Goal: Transaction & Acquisition: Purchase product/service

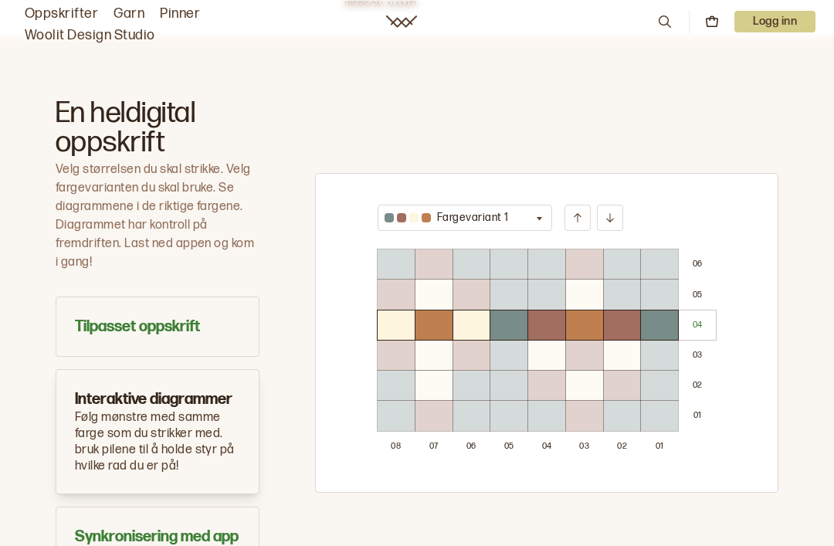
scroll to position [919, 0]
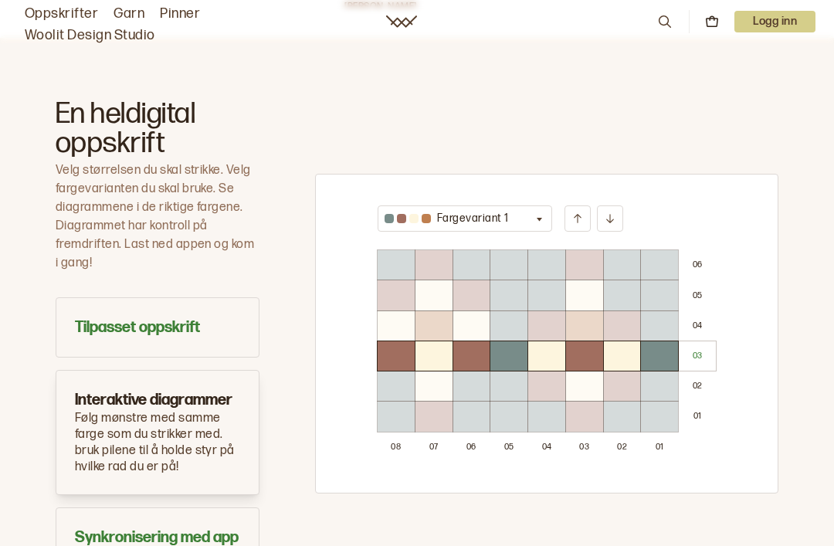
click at [539, 222] on icon "button" at bounding box center [540, 219] width 12 height 12
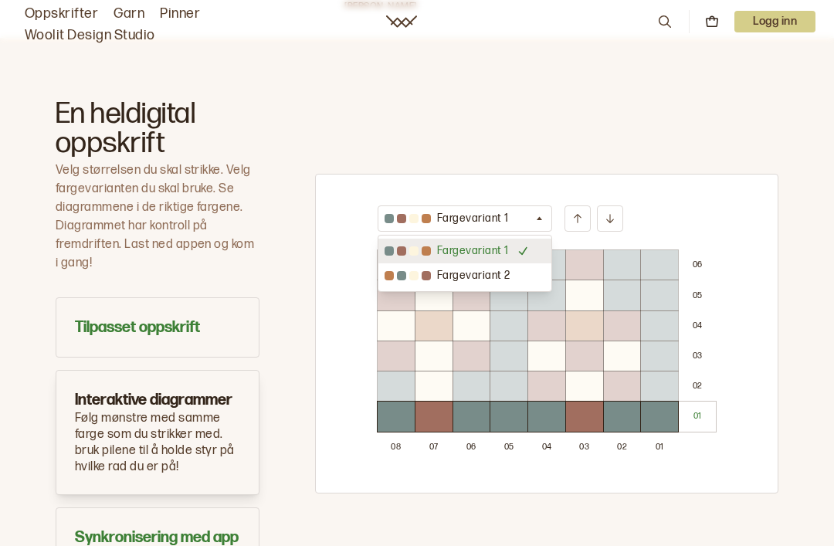
click at [423, 413] on div at bounding box center [434, 416] width 37 height 29
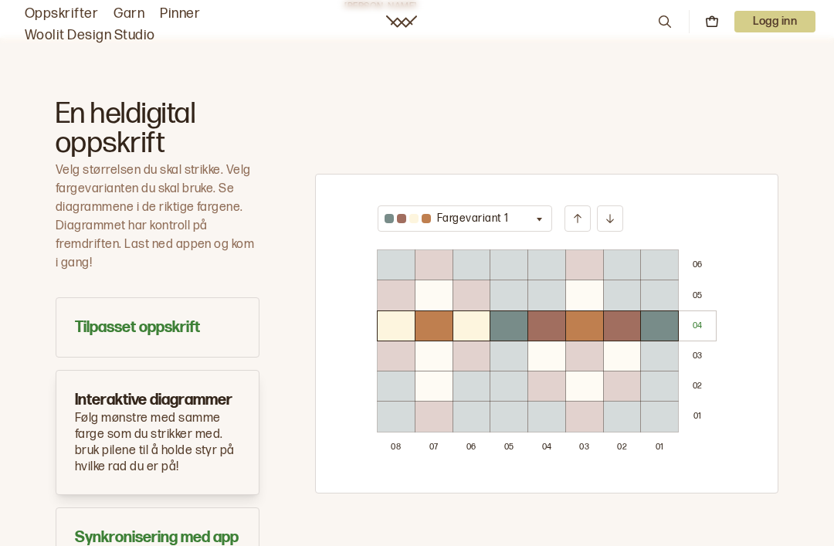
click at [536, 222] on icon "button" at bounding box center [540, 219] width 12 height 12
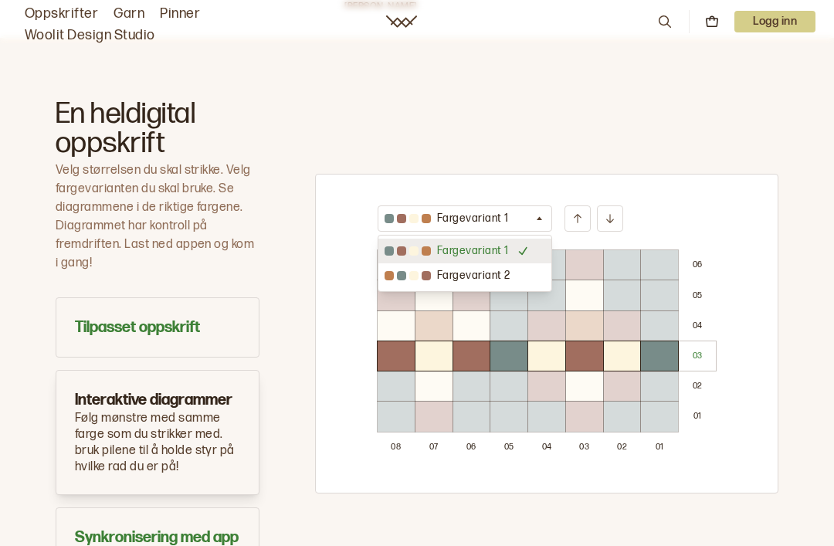
click at [492, 276] on p "Fargevariant 2" at bounding box center [473, 275] width 73 height 15
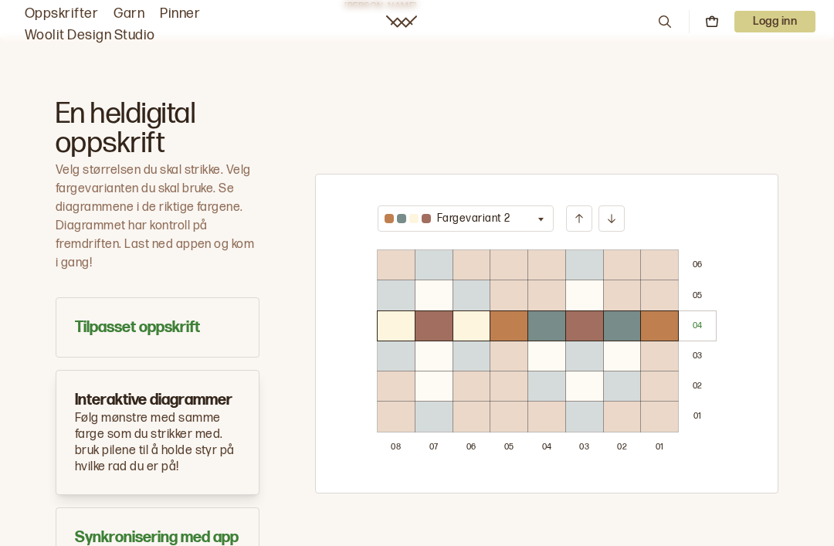
click at [535, 223] on button "Fargevariant 2" at bounding box center [466, 218] width 176 height 26
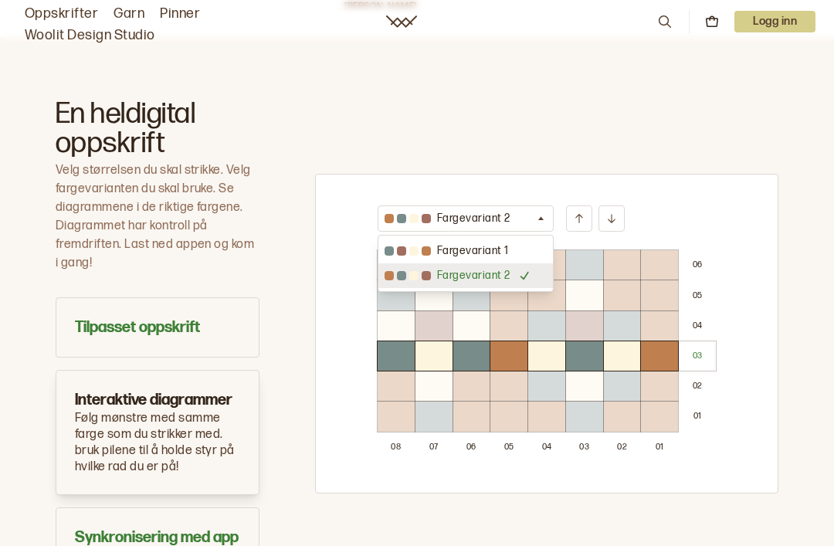
click at [521, 249] on div "Fargevariant 1" at bounding box center [465, 251] width 175 height 25
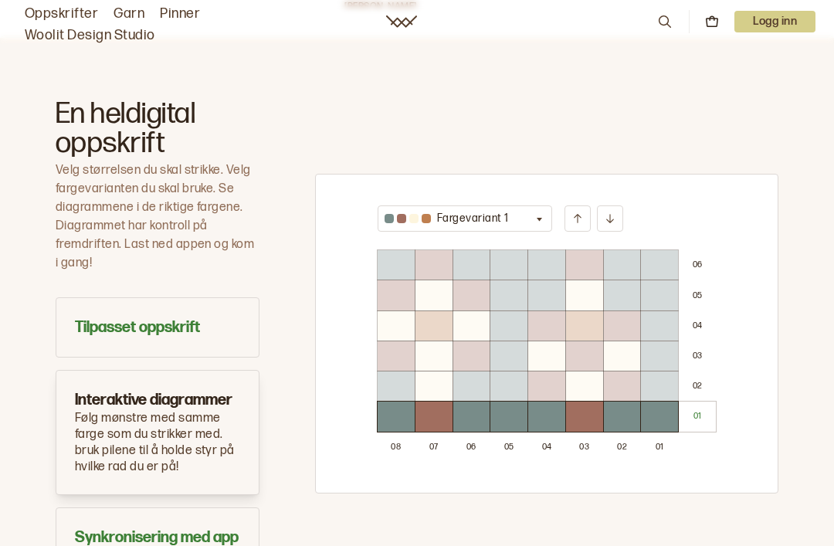
click at [615, 226] on button at bounding box center [610, 218] width 26 height 26
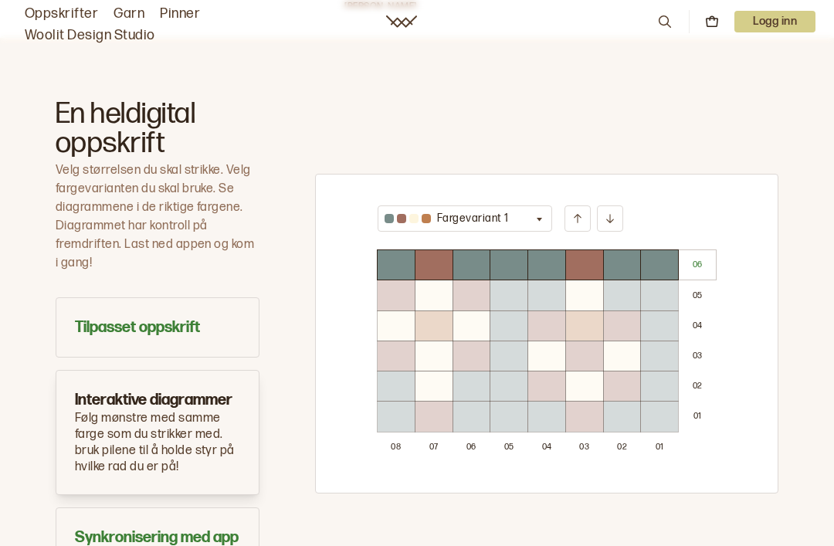
click at [577, 220] on icon at bounding box center [578, 218] width 12 height 12
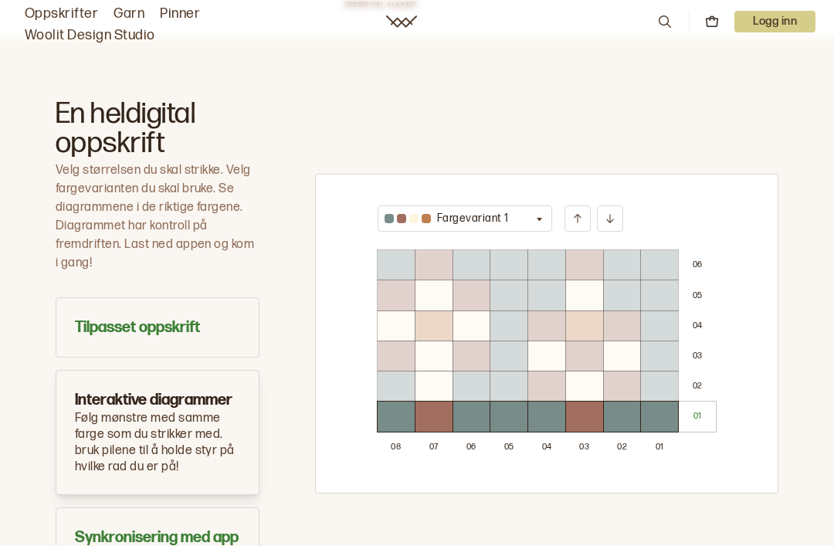
click at [679, 418] on div "0 1" at bounding box center [697, 416] width 37 height 29
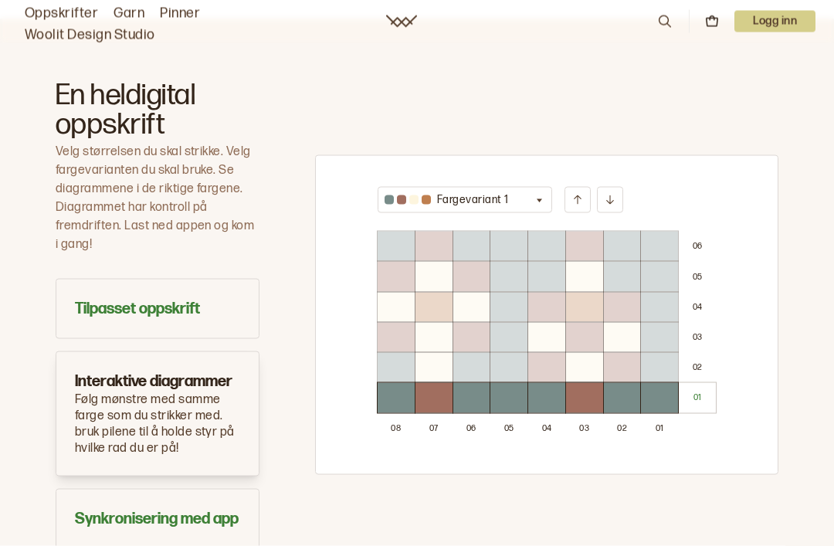
scroll to position [938, 0]
click at [579, 209] on button at bounding box center [578, 199] width 26 height 26
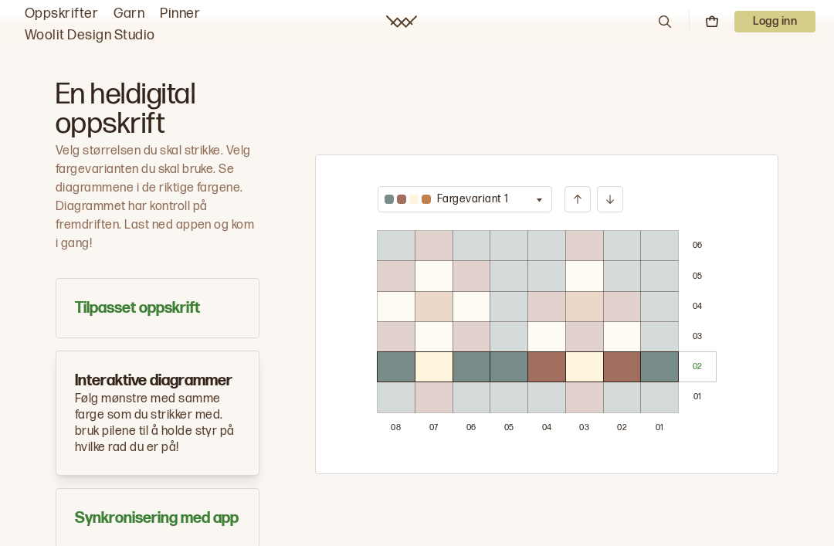
click at [575, 205] on button at bounding box center [578, 199] width 26 height 26
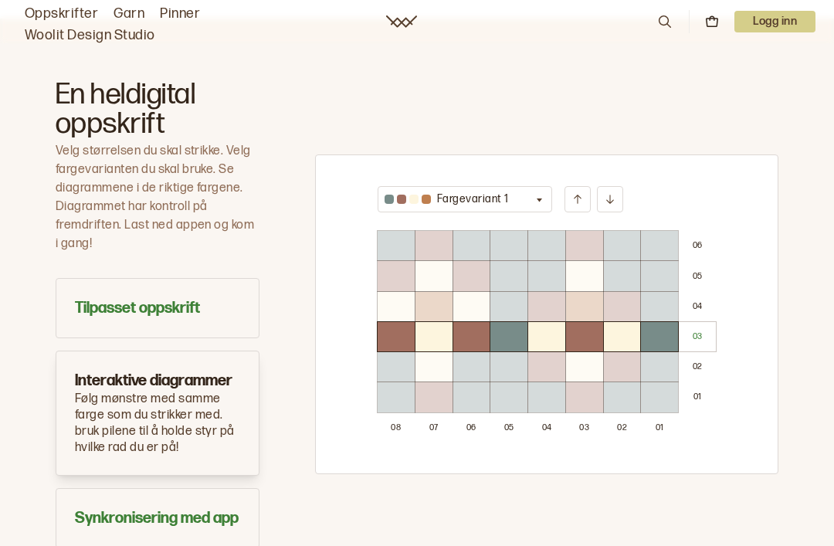
click at [578, 209] on button at bounding box center [578, 199] width 26 height 26
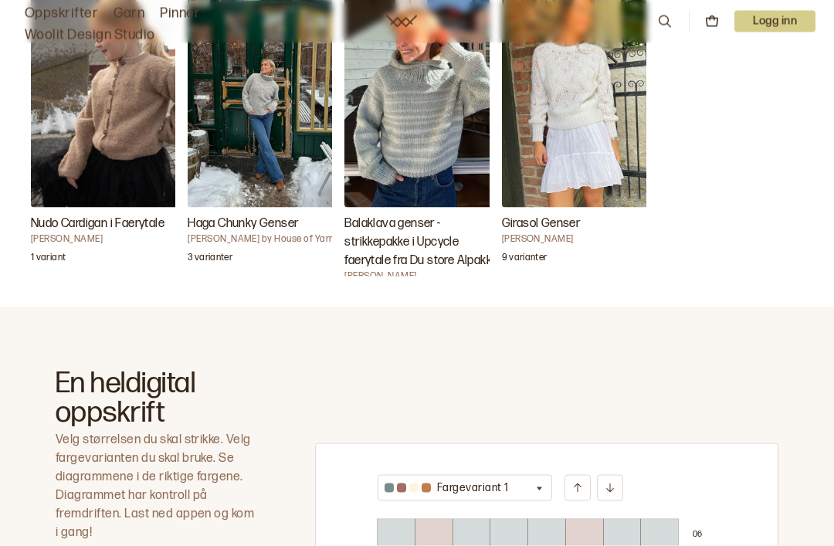
scroll to position [614, 0]
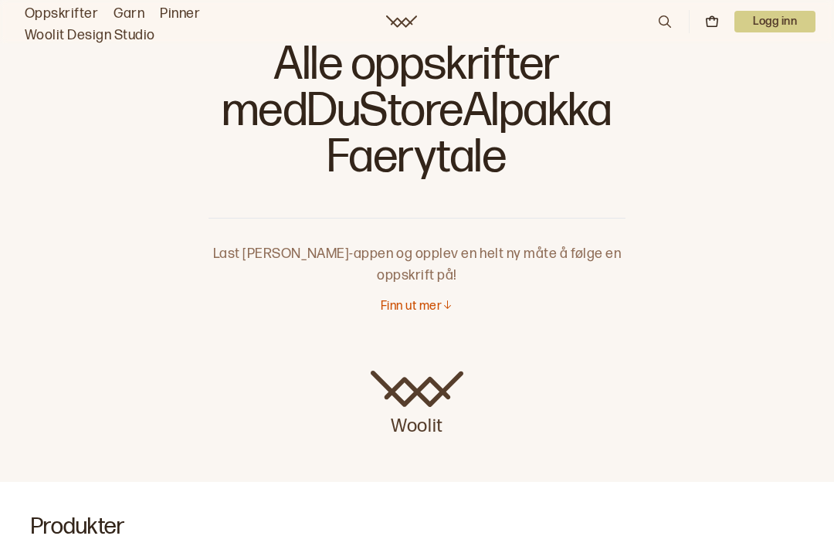
click at [450, 311] on button "Finn ut mer" at bounding box center [417, 307] width 73 height 16
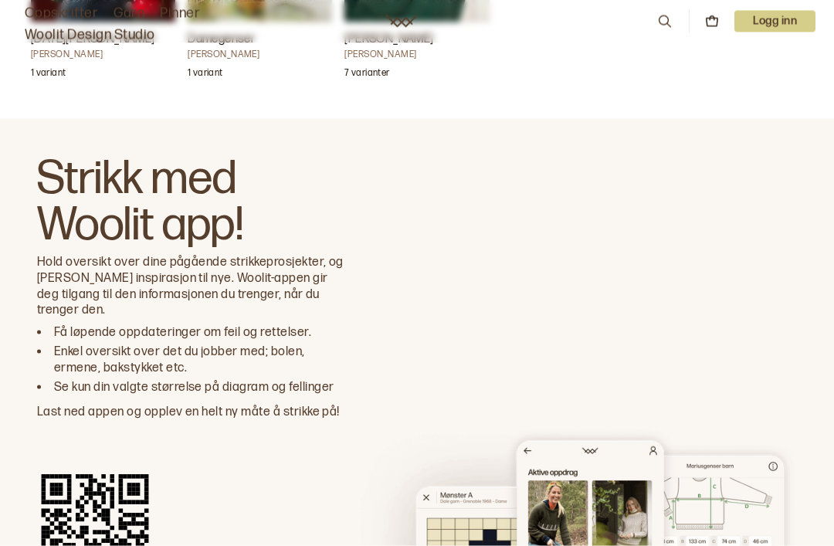
scroll to position [4390, 0]
